Goal: Information Seeking & Learning: Learn about a topic

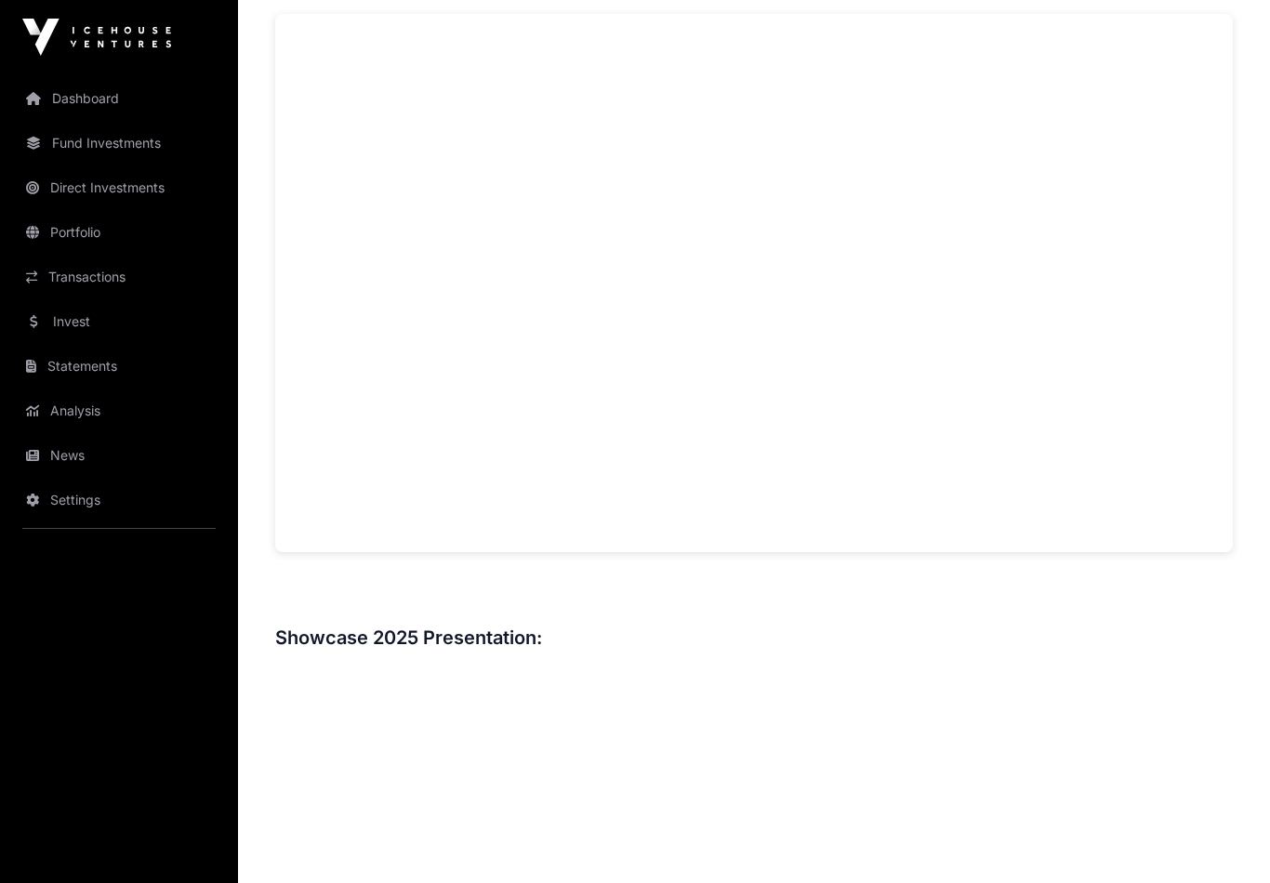
scroll to position [1407, 0]
click at [64, 322] on link "Invest" at bounding box center [119, 321] width 208 height 41
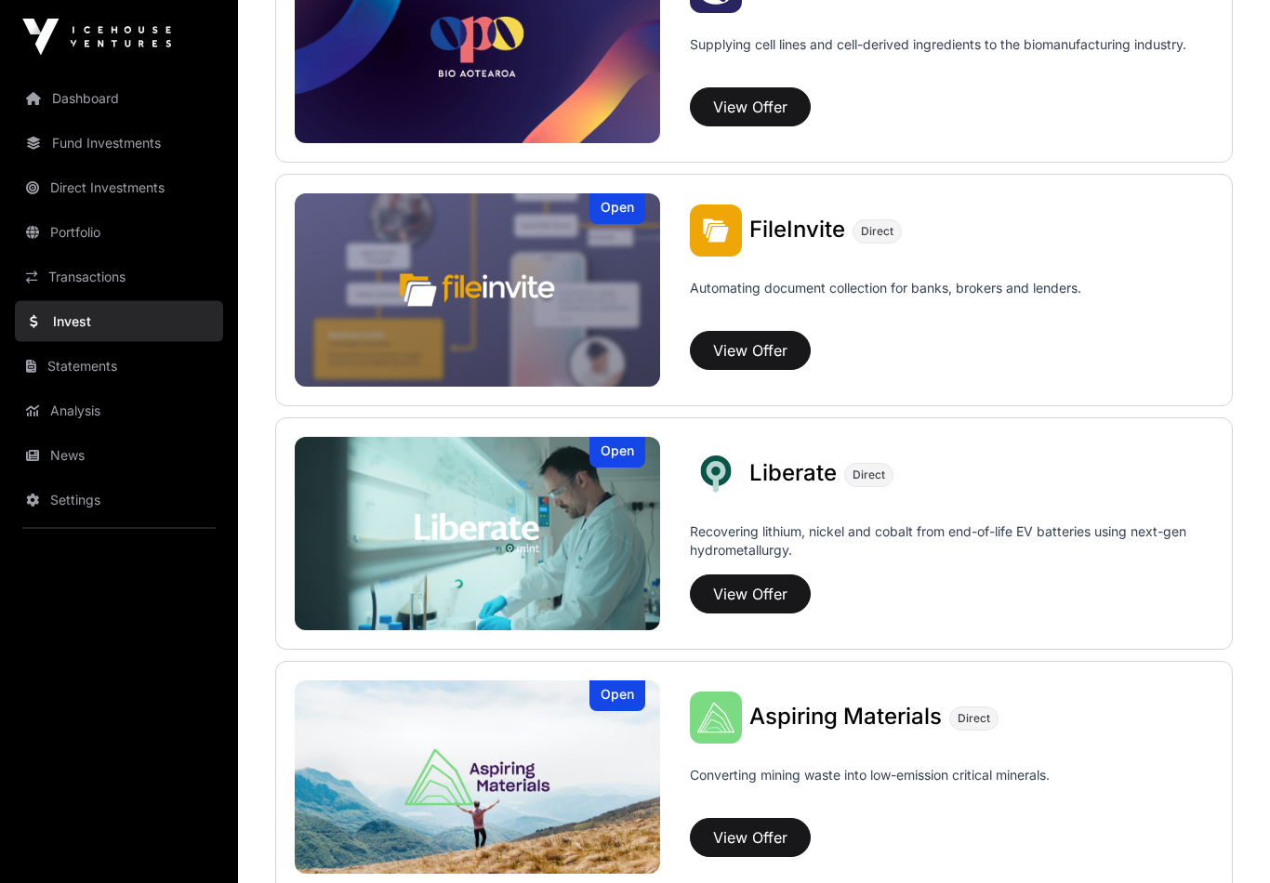
scroll to position [1077, 0]
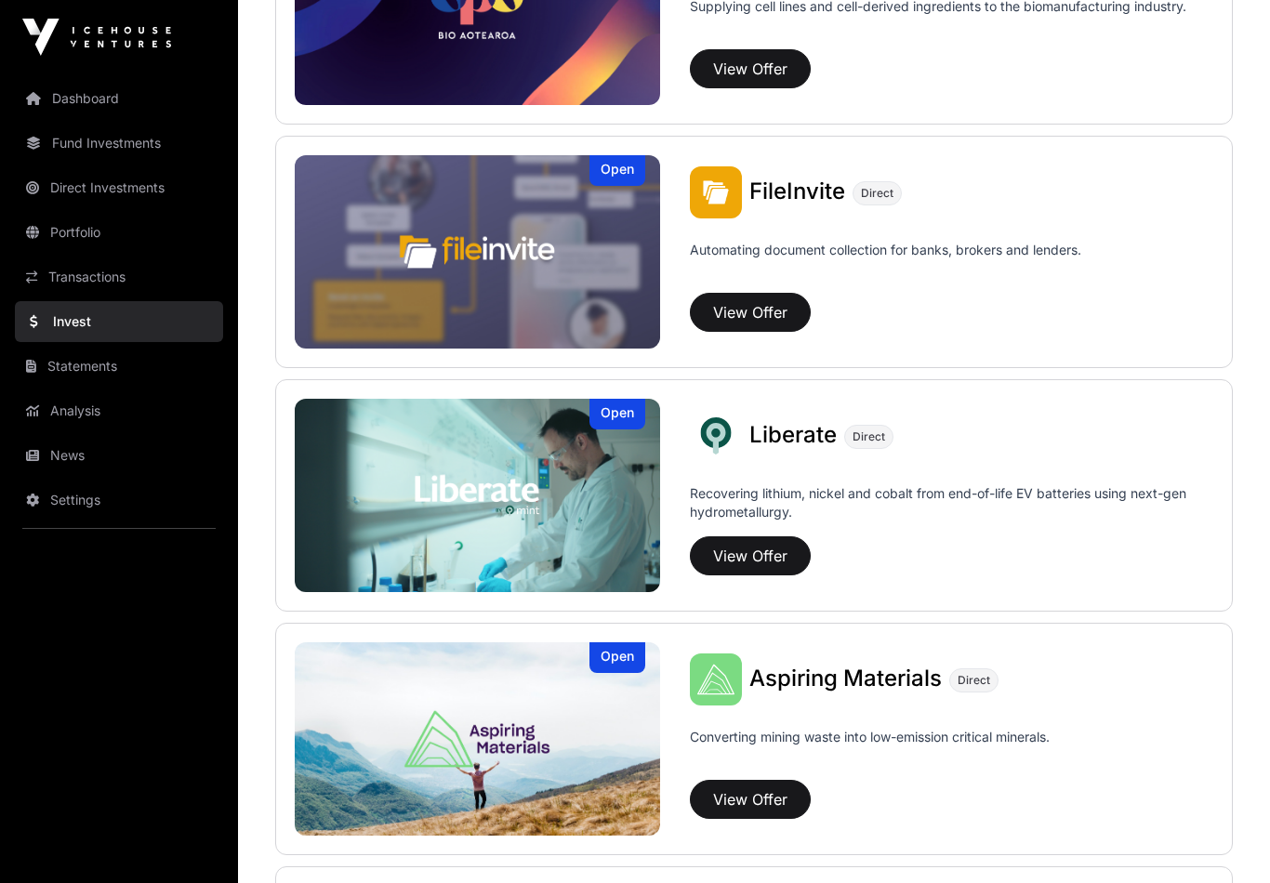
click at [762, 548] on button "View Offer" at bounding box center [750, 555] width 121 height 39
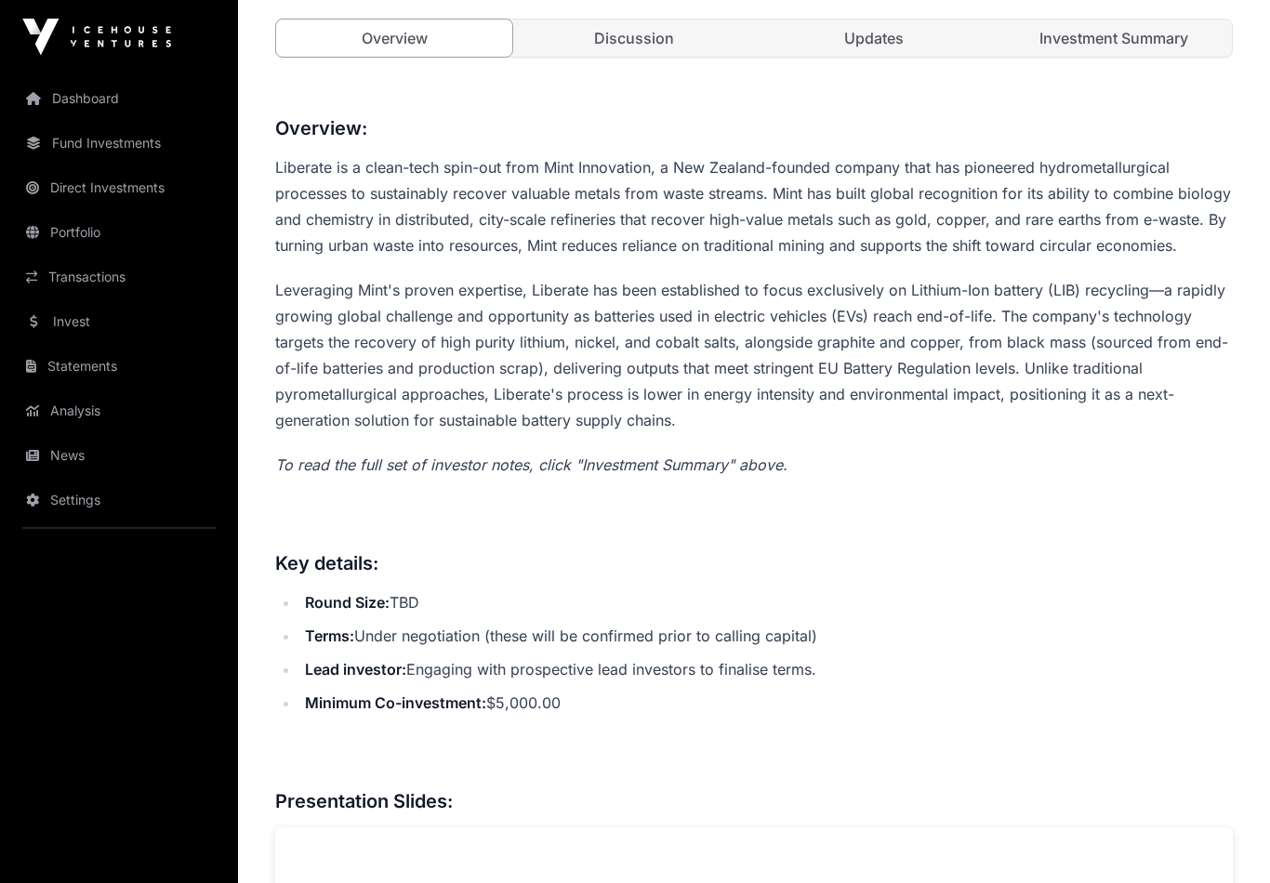
scroll to position [696, 0]
click at [62, 455] on link "News" at bounding box center [119, 455] width 208 height 41
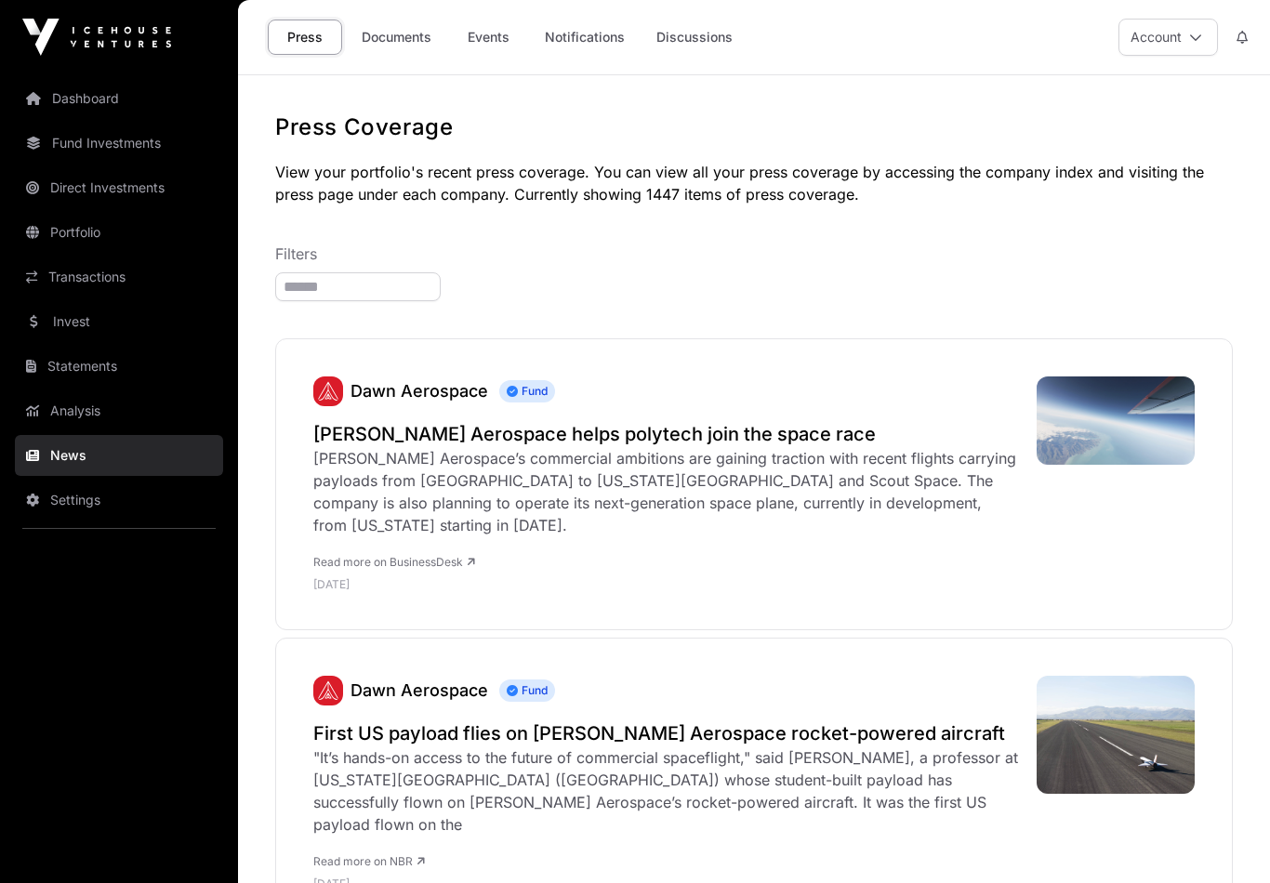
click at [380, 54] on link "Documents" at bounding box center [396, 37] width 94 height 35
click at [392, 38] on link "Documents" at bounding box center [396, 37] width 94 height 35
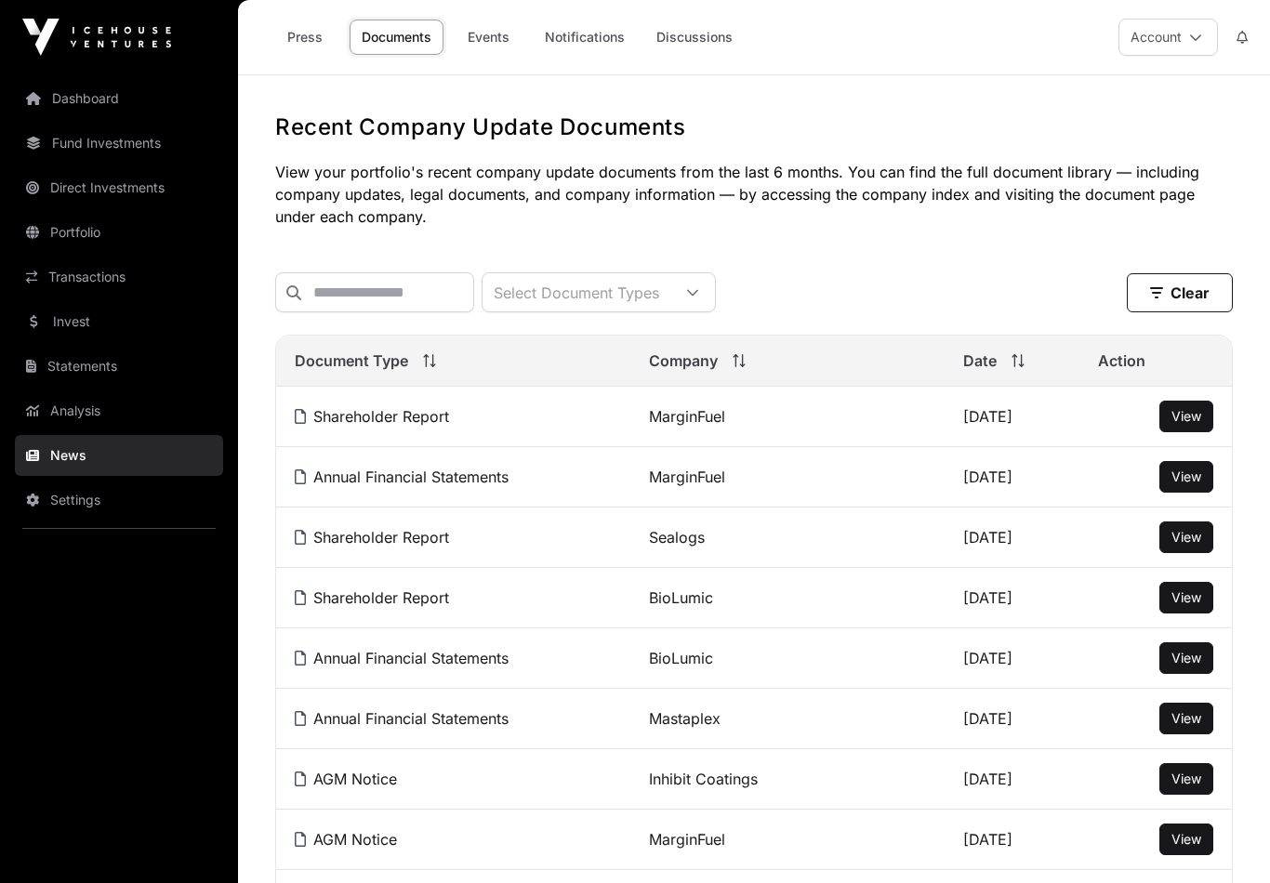
click at [489, 39] on link "Events" at bounding box center [488, 37] width 74 height 35
